Goal: Information Seeking & Learning: Learn about a topic

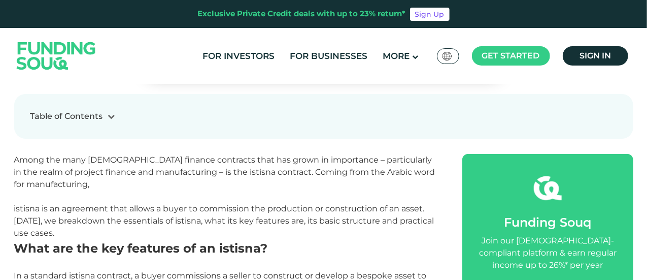
scroll to position [355, 0]
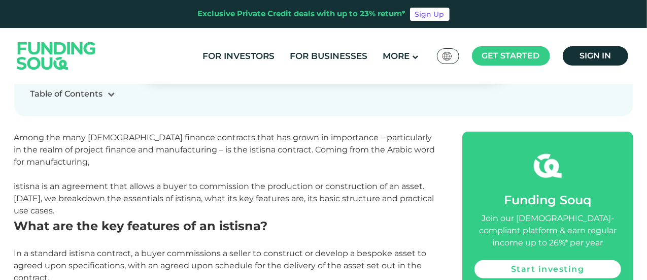
click at [268, 148] on span "Among the many [DEMOGRAPHIC_DATA] finance contracts that has grown in importanc…" at bounding box center [224, 149] width 421 height 34
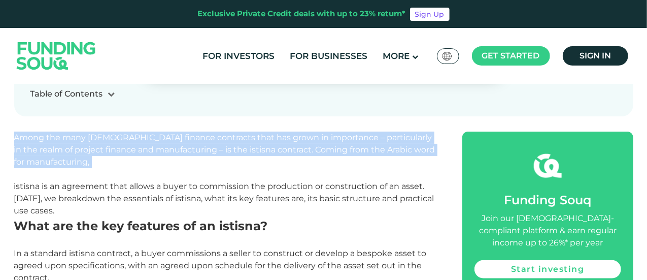
click at [268, 148] on span "Among the many [DEMOGRAPHIC_DATA] finance contracts that has grown in importanc…" at bounding box center [224, 149] width 421 height 34
click at [259, 158] on p "Among the many [DEMOGRAPHIC_DATA] finance contracts that has grown in importanc…" at bounding box center [227, 149] width 426 height 37
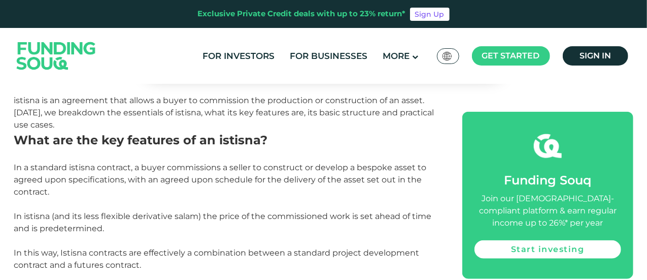
scroll to position [457, 0]
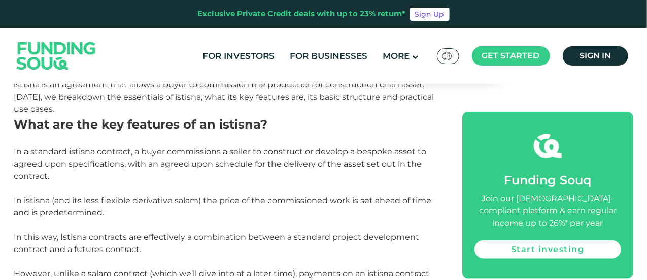
click at [144, 160] on span "In a standard istisna contract, a buyer commissions a seller to construct or de…" at bounding box center [220, 164] width 413 height 34
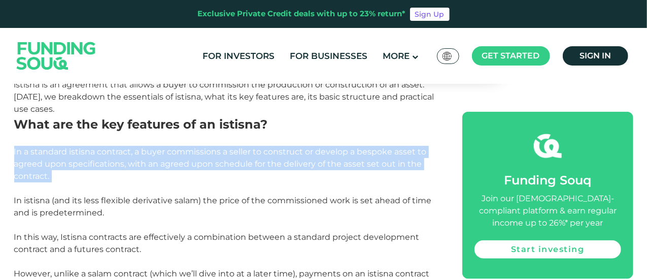
click at [144, 160] on span "In a standard istisna contract, a buyer commissions a seller to construct or de…" at bounding box center [220, 164] width 413 height 34
click at [149, 164] on span "In a standard istisna contract, a buyer commissions a seller to construct or de…" at bounding box center [220, 164] width 413 height 34
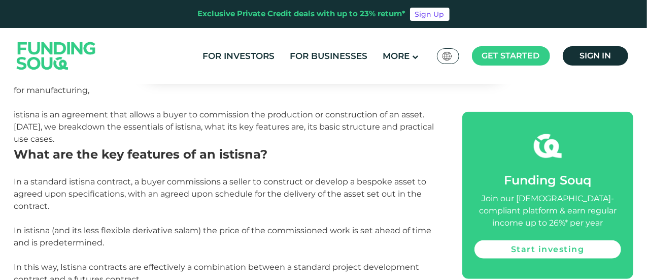
scroll to position [406, 0]
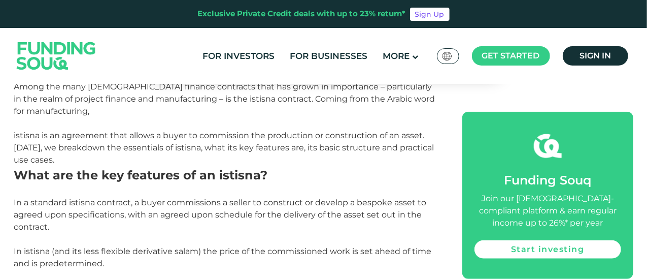
click at [215, 147] on span "istisna is an agreement that allows a buyer to commission the production or con…" at bounding box center [224, 147] width 420 height 34
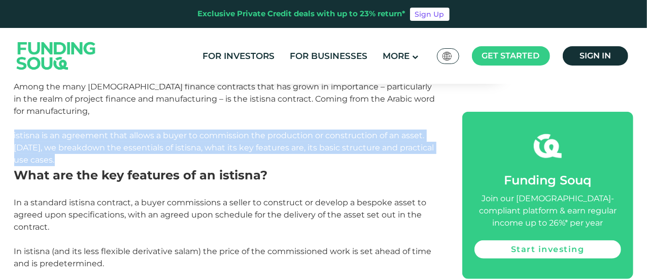
click at [215, 147] on span "istisna is an agreement that allows a buyer to commission the production or con…" at bounding box center [224, 147] width 420 height 34
click at [217, 151] on span "istisna is an agreement that allows a buyer to commission the production or con…" at bounding box center [224, 147] width 420 height 34
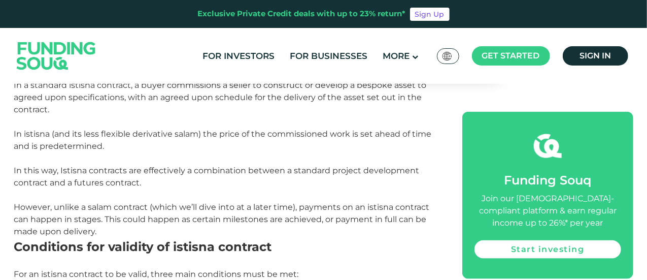
scroll to position [508, 0]
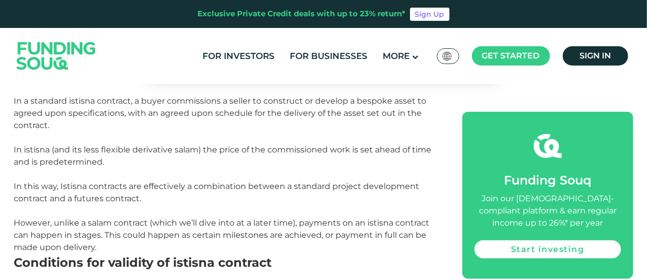
click at [217, 152] on span "In istisna (and its less flexible derivative salam) the price of the commission…" at bounding box center [223, 156] width 418 height 22
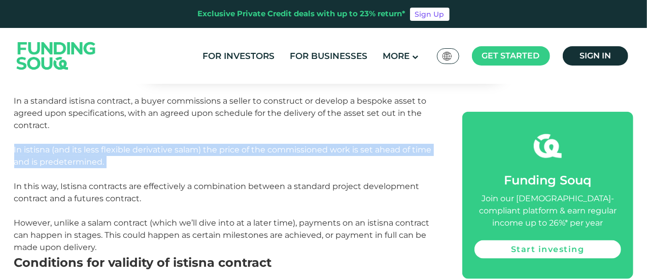
click at [217, 152] on span "In istisna (and its less flexible derivative salam) the price of the commission…" at bounding box center [223, 156] width 418 height 22
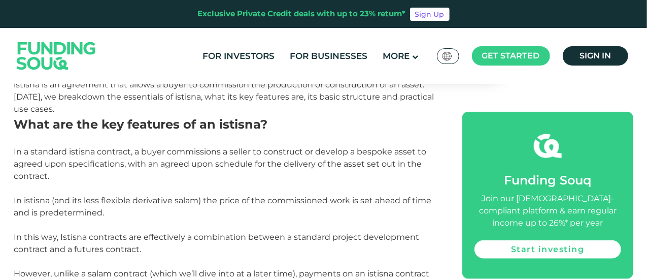
click at [219, 160] on span "In a standard istisna contract, a buyer commissions a seller to construct or de…" at bounding box center [220, 164] width 413 height 34
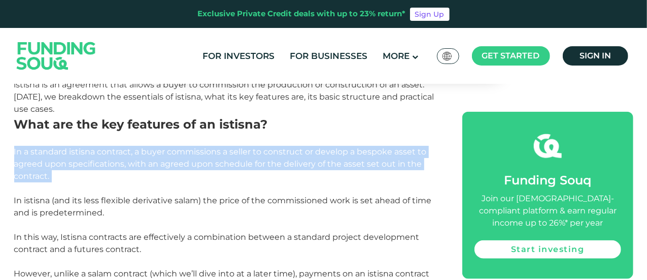
click at [219, 160] on span "In a standard istisna contract, a buyer commissions a seller to construct or de…" at bounding box center [220, 164] width 413 height 34
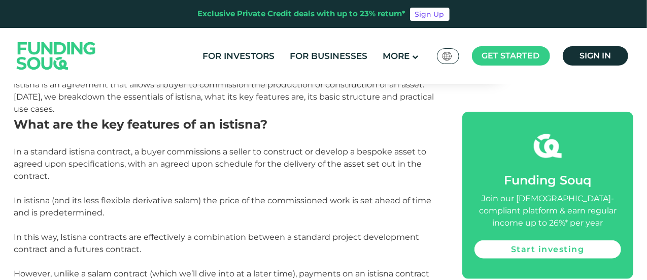
click at [244, 205] on span "In istisna (and its less flexible derivative salam) the price of the commission…" at bounding box center [223, 206] width 418 height 22
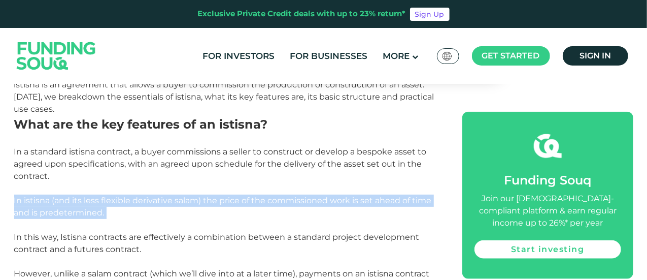
click at [244, 205] on span "In istisna (and its less flexible derivative salam) the price of the commission…" at bounding box center [223, 206] width 418 height 22
click at [243, 213] on p "In istisna (and its less flexible derivative salam) the price of the commission…" at bounding box center [227, 206] width 426 height 24
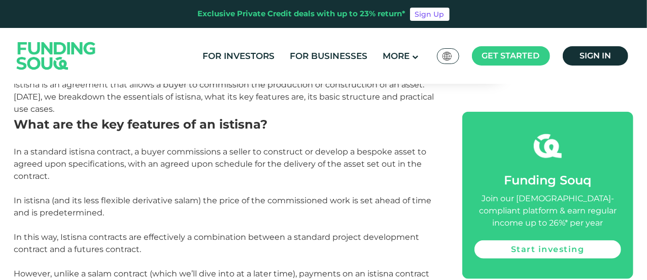
click at [302, 167] on span "In a standard istisna contract, a buyer commissions a seller to construct or de…" at bounding box center [220, 164] width 413 height 34
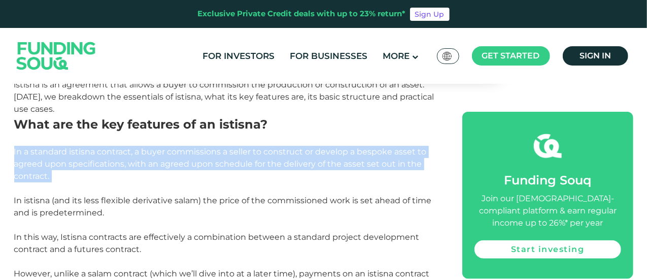
click at [302, 167] on span "In a standard istisna contract, a buyer commissions a seller to construct or de…" at bounding box center [220, 164] width 413 height 34
click at [296, 167] on span "In a standard istisna contract, a buyer commissions a seller to construct or de…" at bounding box center [220, 164] width 413 height 34
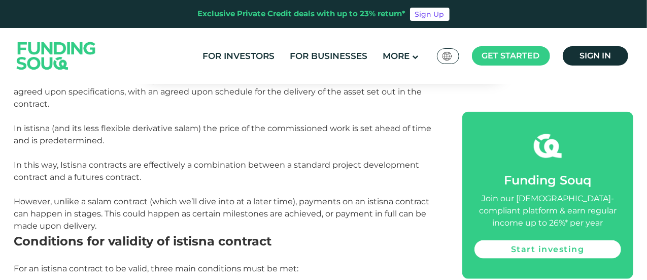
scroll to position [508, 0]
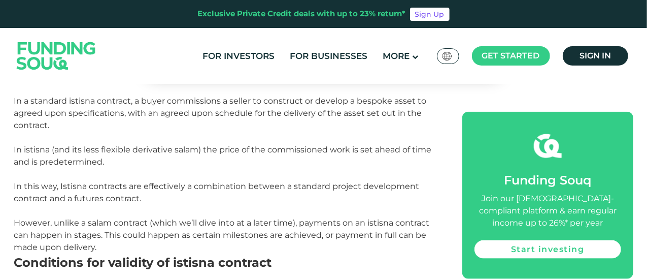
click at [286, 190] on span "In this way, Istisna contracts are effectively a combination between a standard…" at bounding box center [217, 192] width 406 height 22
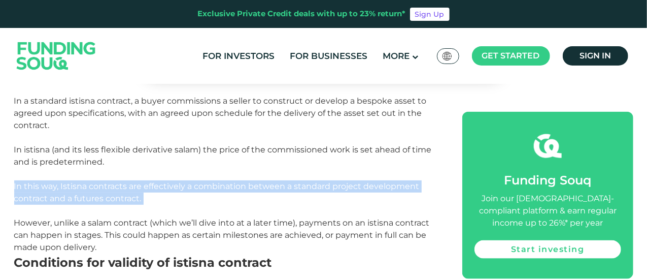
click at [286, 190] on span "In this way, Istisna contracts are effectively a combination between a standard…" at bounding box center [217, 192] width 406 height 22
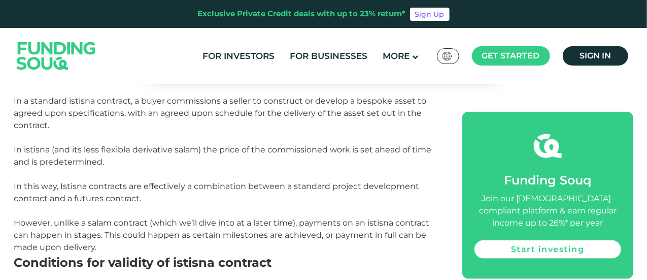
click at [287, 215] on p at bounding box center [227, 211] width 426 height 12
click at [287, 234] on span "However, unlike a salam contract (which we’ll dive into at a later time), payme…" at bounding box center [222, 235] width 416 height 34
click at [287, 235] on span "However, unlike a salam contract (which we’ll dive into at a later time), payme…" at bounding box center [222, 235] width 416 height 34
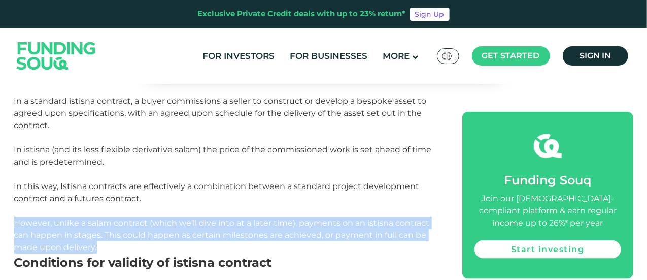
click at [287, 235] on span "However, unlike a salam contract (which we’ll dive into at a later time), payme…" at bounding box center [222, 235] width 416 height 34
click at [289, 233] on span "However, unlike a salam contract (which we’ll dive into at a later time), payme…" at bounding box center [222, 235] width 416 height 34
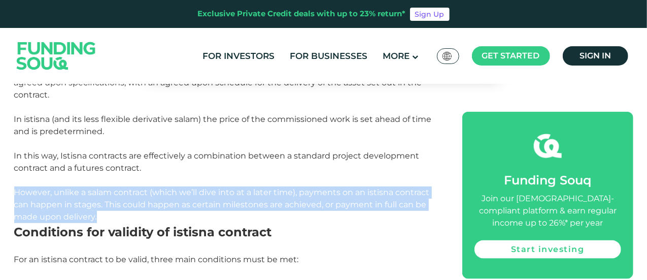
scroll to position [558, 0]
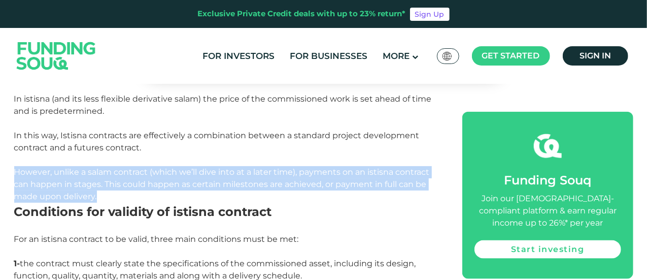
click at [280, 195] on p "However, unlike a salam contract (which we’ll dive into at a later time), payme…" at bounding box center [227, 184] width 426 height 37
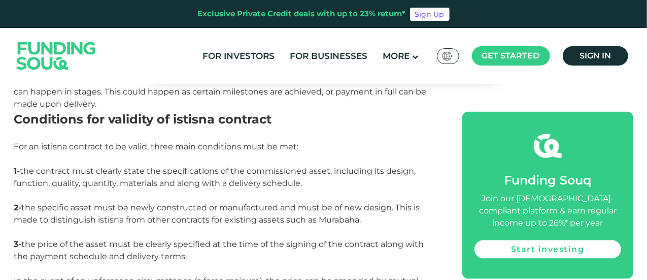
scroll to position [660, 0]
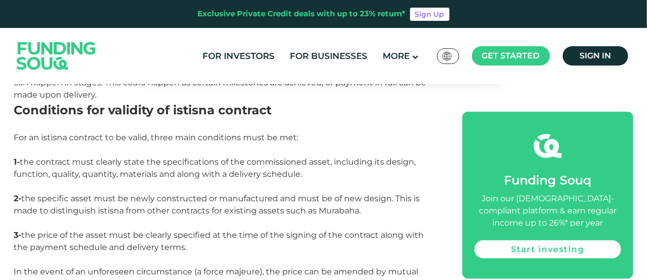
click at [280, 171] on span "1- the contract must clearly state the specifications of the commissioned asset…" at bounding box center [215, 168] width 402 height 22
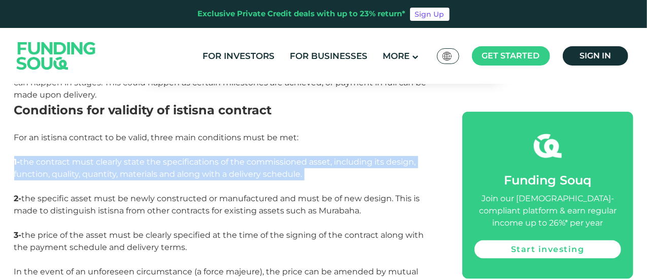
click at [280, 171] on span "1- the contract must clearly state the specifications of the commissioned asset…" at bounding box center [215, 168] width 402 height 22
click at [281, 175] on span "1- the contract must clearly state the specifications of the commissioned asset…" at bounding box center [215, 168] width 402 height 22
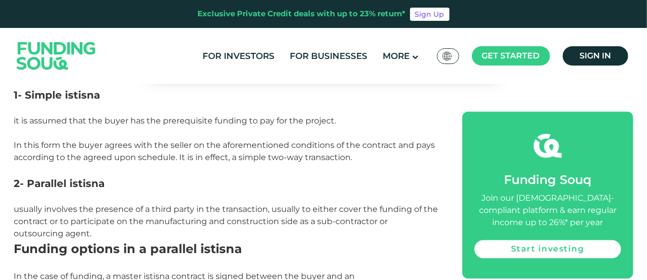
scroll to position [1015, 0]
click at [291, 158] on span "In this form the buyer agrees with the seller on the aforementioned conditions …" at bounding box center [224, 151] width 421 height 22
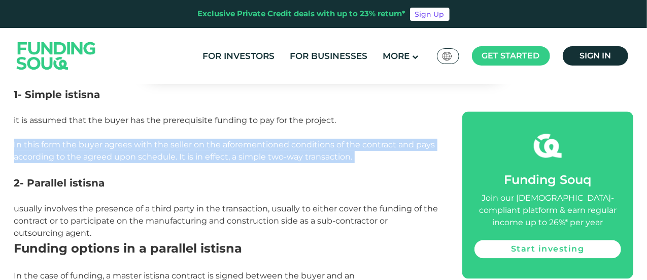
click at [291, 158] on span "In this form the buyer agrees with the seller on the aforementioned conditions …" at bounding box center [224, 151] width 421 height 22
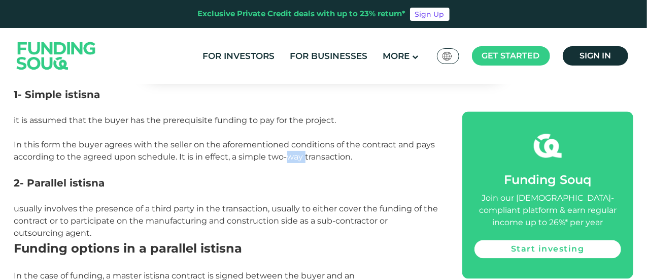
click at [291, 158] on span "In this form the buyer agrees with the seller on the aforementioned conditions …" at bounding box center [224, 151] width 421 height 22
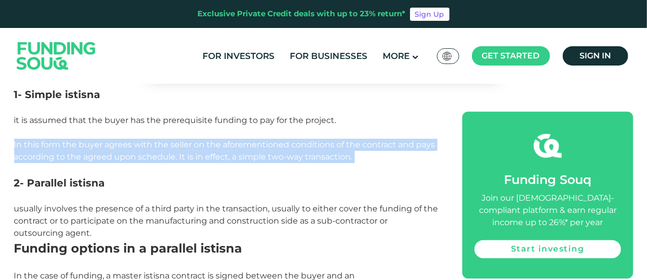
click at [291, 158] on span "In this form the buyer agrees with the seller on the aforementioned conditions …" at bounding box center [224, 151] width 421 height 22
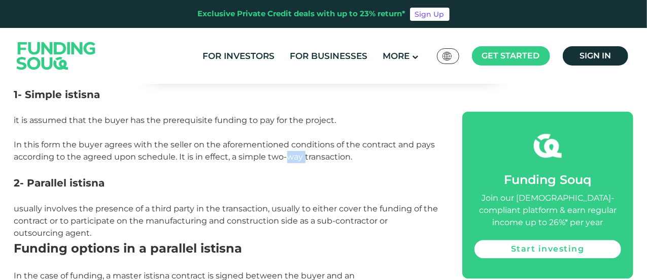
click at [291, 158] on span "In this form the buyer agrees with the seller on the aforementioned conditions …" at bounding box center [224, 151] width 421 height 22
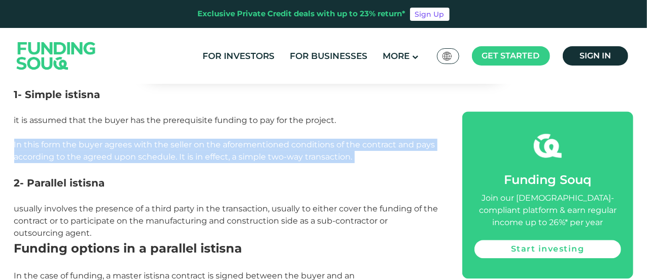
click at [291, 158] on span "In this form the buyer agrees with the seller on the aforementioned conditions …" at bounding box center [224, 151] width 421 height 22
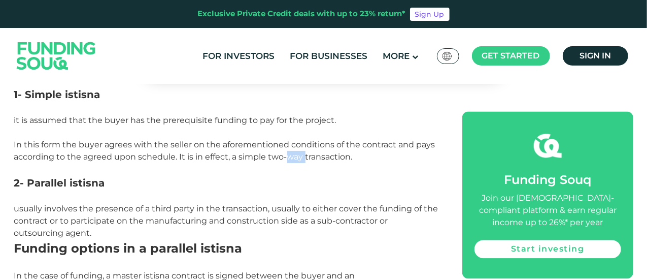
click at [291, 158] on span "In this form the buyer agrees with the seller on the aforementioned conditions …" at bounding box center [224, 151] width 421 height 22
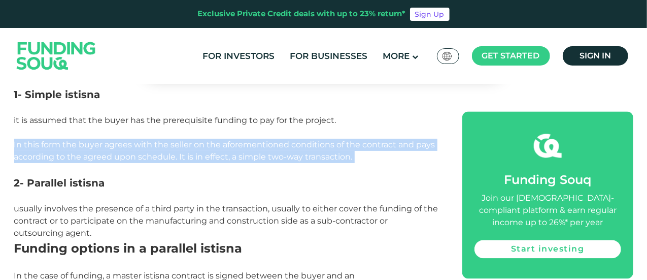
click at [291, 158] on span "In this form the buyer agrees with the seller on the aforementioned conditions …" at bounding box center [224, 151] width 421 height 22
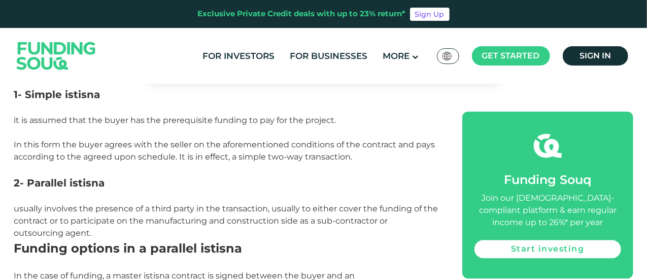
click at [291, 158] on span "In this form the buyer agrees with the seller on the aforementioned conditions …" at bounding box center [224, 151] width 421 height 22
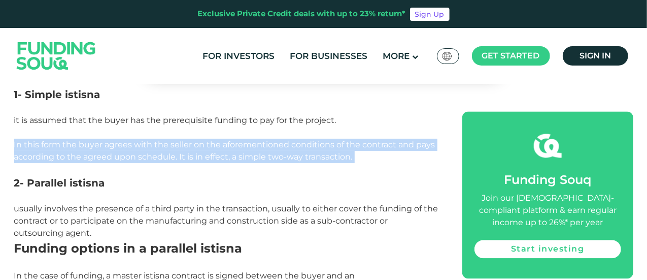
click at [291, 158] on span "In this form the buyer agrees with the seller on the aforementioned conditions …" at bounding box center [224, 151] width 421 height 22
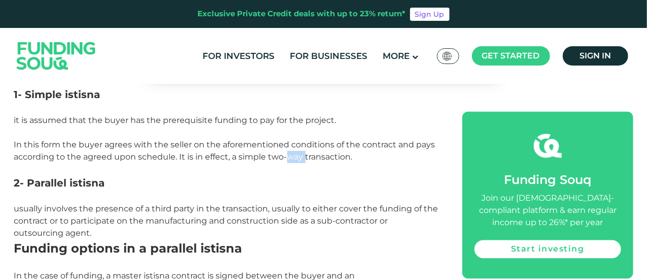
click at [291, 158] on span "In this form the buyer agrees with the seller on the aforementioned conditions …" at bounding box center [224, 151] width 421 height 22
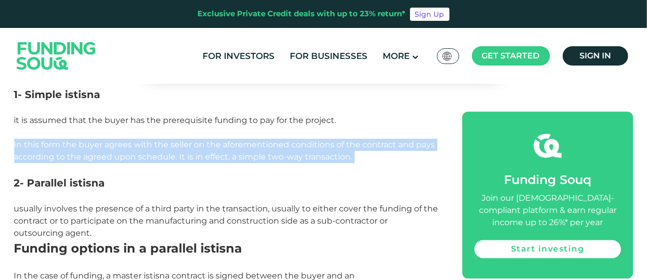
click at [291, 158] on span "In this form the buyer agrees with the seller on the aforementioned conditions …" at bounding box center [224, 151] width 421 height 22
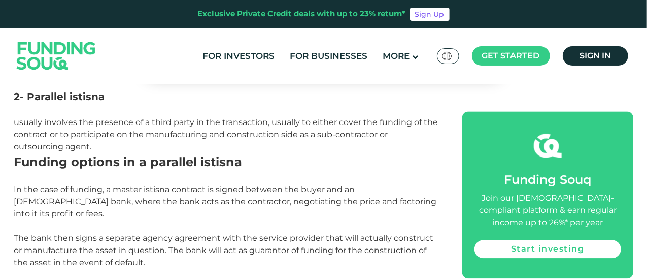
scroll to position [1117, 0]
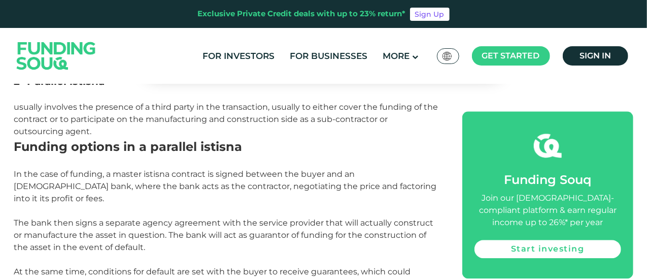
click at [293, 174] on span "In the case of funding, a master istisna contract is signed between the buyer a…" at bounding box center [225, 186] width 423 height 34
click at [293, 175] on span "In the case of funding, a master istisna contract is signed between the buyer a…" at bounding box center [225, 186] width 423 height 34
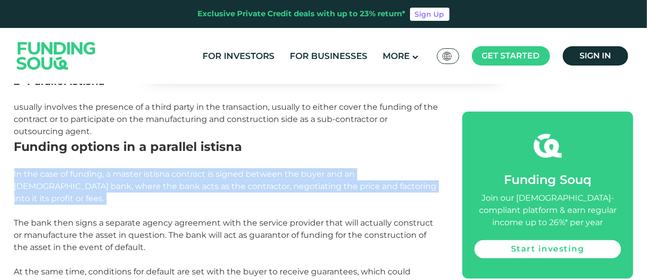
click at [293, 175] on span "In the case of funding, a master istisna contract is signed between the buyer a…" at bounding box center [225, 186] width 423 height 34
click at [292, 205] on p at bounding box center [227, 211] width 426 height 12
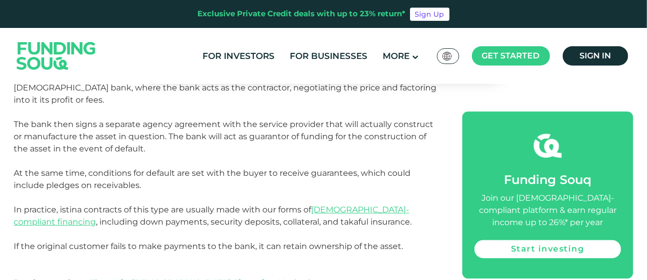
scroll to position [1218, 0]
